Goal: Navigation & Orientation: Find specific page/section

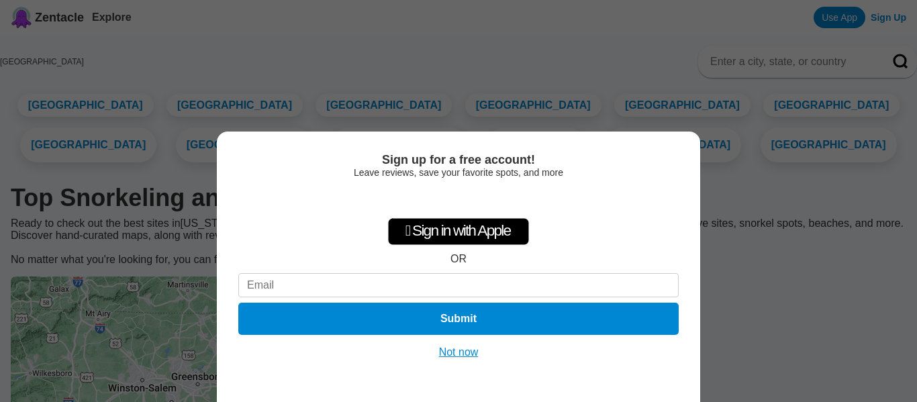
click at [464, 347] on button "Not now" at bounding box center [459, 352] width 48 height 13
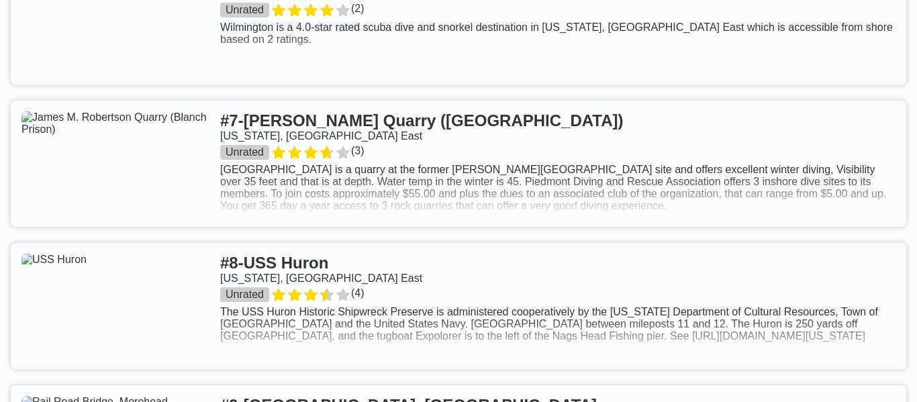
scroll to position [1424, 0]
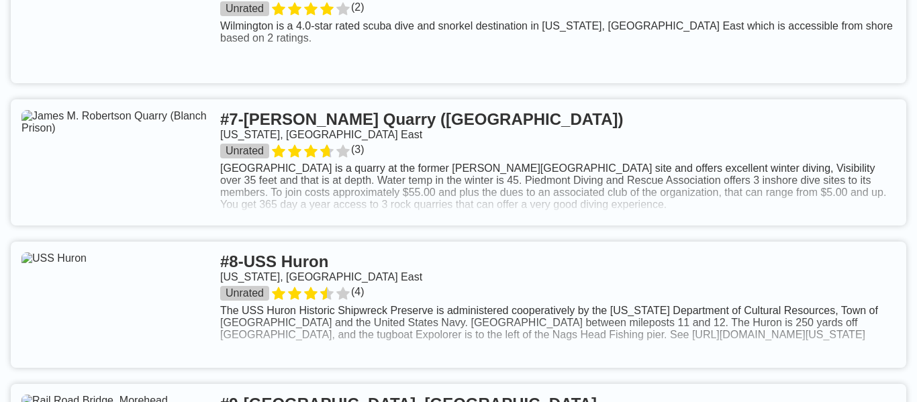
click at [395, 24] on link at bounding box center [459, 20] width 896 height 126
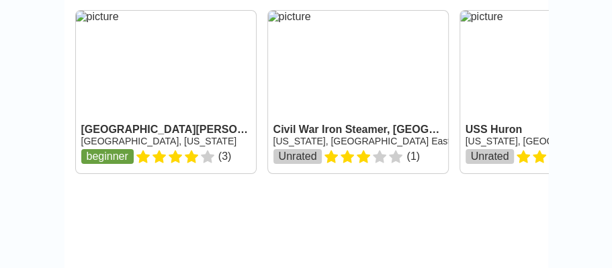
scroll to position [1325, 0]
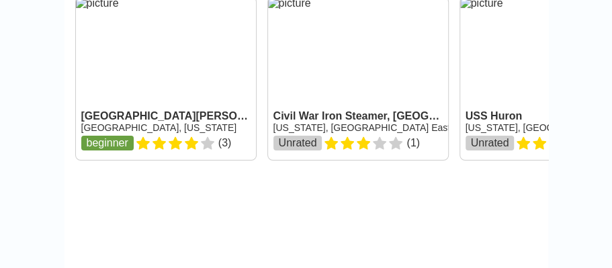
click at [328, 130] on link at bounding box center [358, 78] width 180 height 163
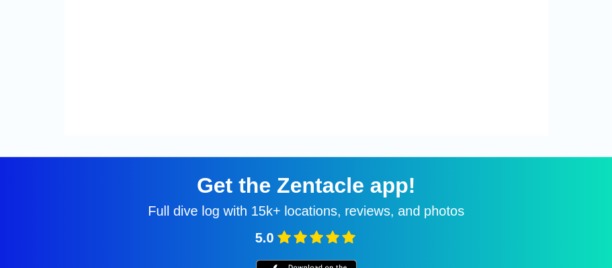
scroll to position [1199, 0]
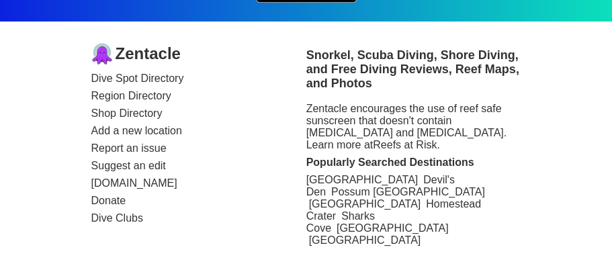
scroll to position [1847, 0]
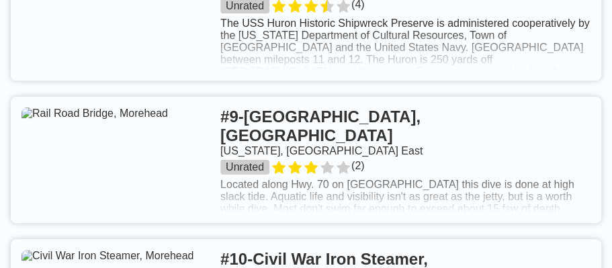
scroll to position [1949, 0]
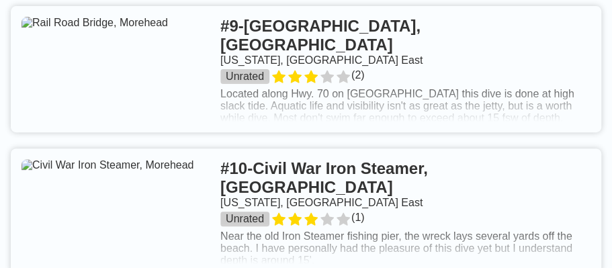
click at [474, 78] on link at bounding box center [306, 69] width 590 height 126
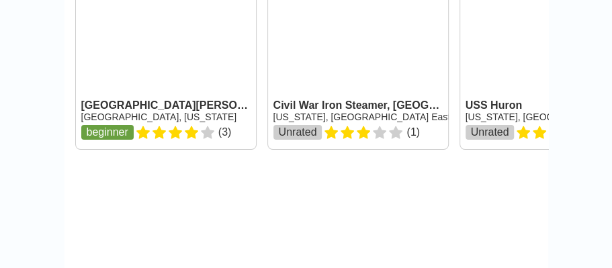
scroll to position [1092, 0]
